Goal: Find contact information: Find contact information

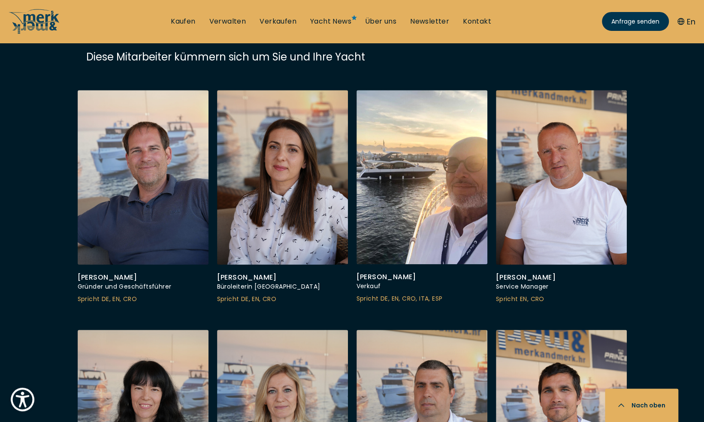
scroll to position [2530, 0]
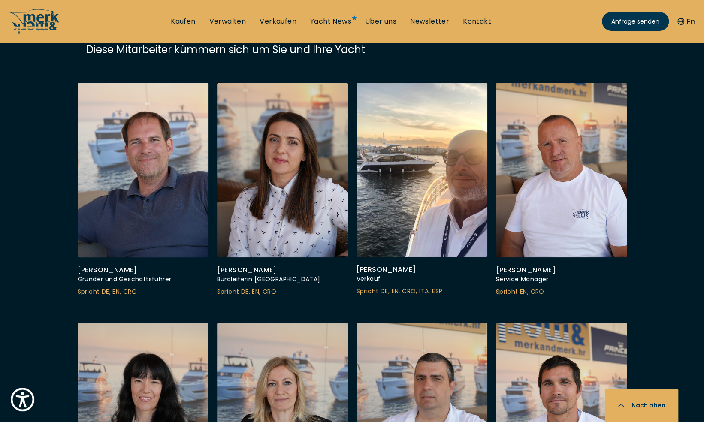
click at [115, 274] on div "Gründer und Geschäftsführer" at bounding box center [143, 279] width 131 height 10
click at [114, 266] on div "Julian Merk" at bounding box center [143, 270] width 131 height 9
click at [123, 213] on div at bounding box center [142, 169] width 137 height 183
drag, startPoint x: 103, startPoint y: 263, endPoint x: 108, endPoint y: 250, distance: 13.5
click at [103, 287] on span "DE, EN, CRO" at bounding box center [119, 291] width 35 height 9
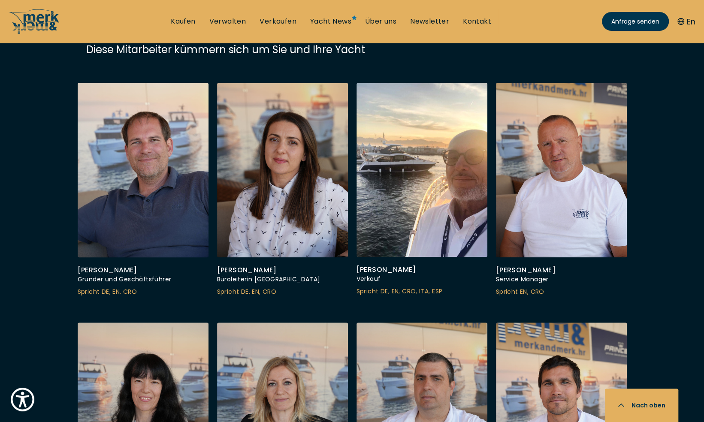
click at [109, 274] on div "Gründer und Geschäftsführer" at bounding box center [143, 279] width 131 height 10
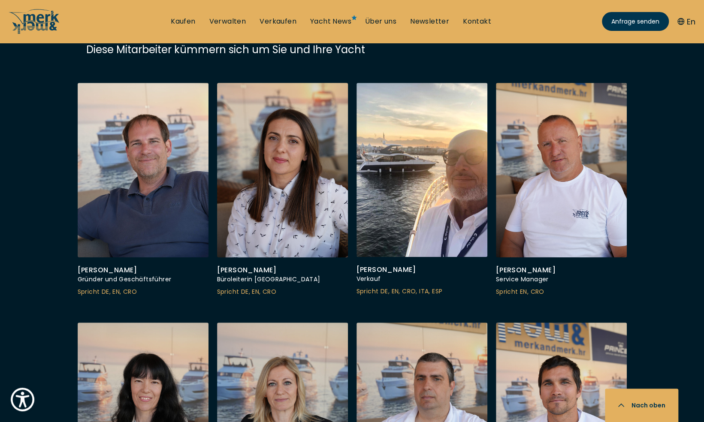
click at [230, 266] on div "Katarina Bosotin" at bounding box center [282, 270] width 131 height 9
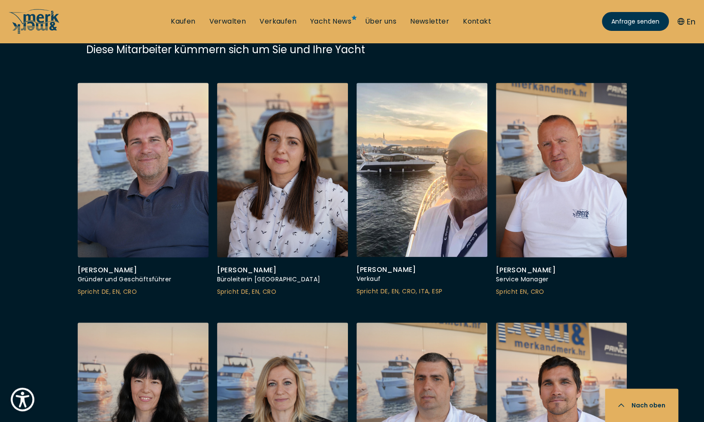
click at [158, 171] on div at bounding box center [142, 169] width 137 height 183
click at [148, 133] on div at bounding box center [142, 169] width 137 height 183
click at [148, 132] on div at bounding box center [142, 169] width 137 height 183
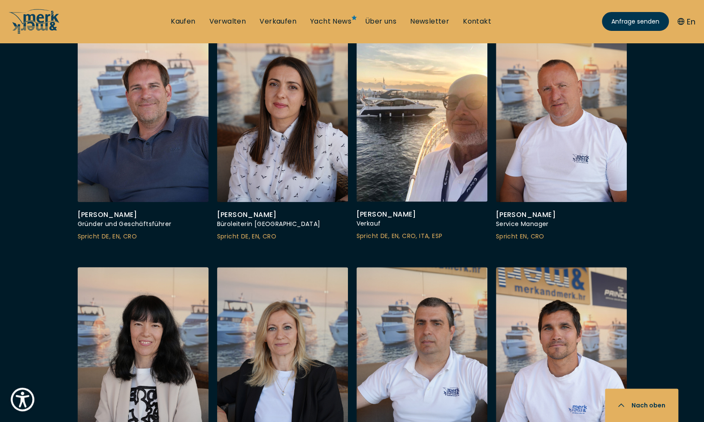
scroll to position [2573, 0]
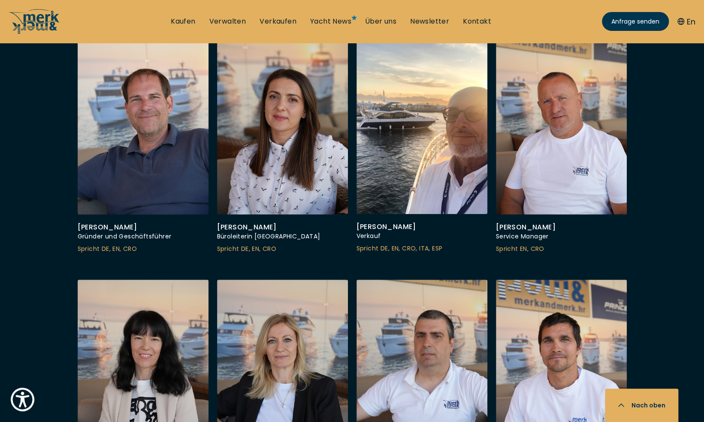
drag, startPoint x: 111, startPoint y: 201, endPoint x: 112, endPoint y: 207, distance: 6.6
click at [112, 223] on div "Julian Merk" at bounding box center [143, 227] width 131 height 9
click at [113, 244] on span "DE, EN, CRO" at bounding box center [119, 248] width 35 height 9
click at [87, 244] on div "Spricht DE, EN, CRO" at bounding box center [143, 249] width 131 height 10
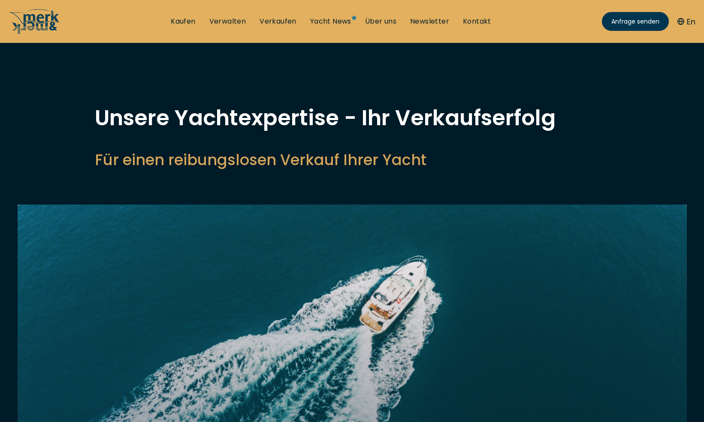
select select "sell"
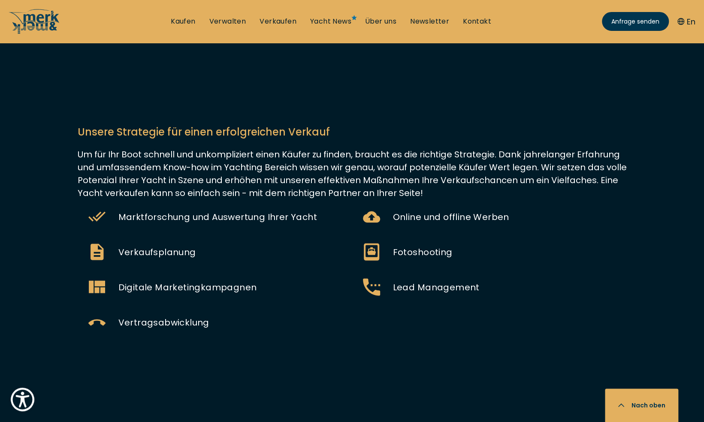
scroll to position [600, 0]
